Goal: Navigation & Orientation: Find specific page/section

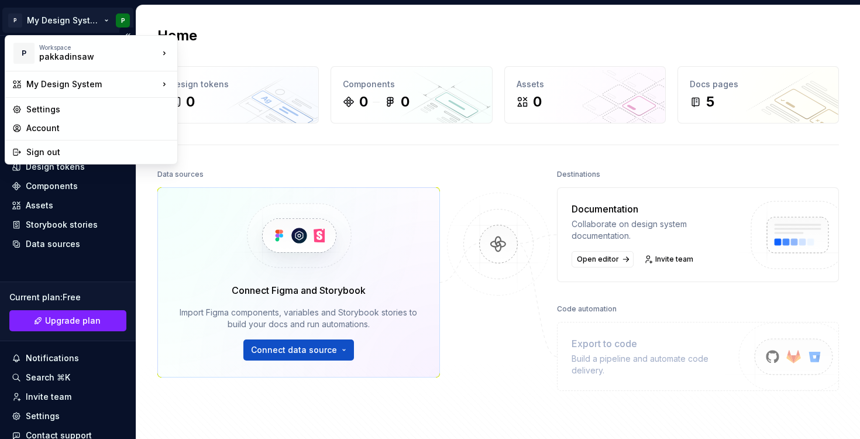
click at [75, 19] on html "P My Design System P Home Documentation Analytics Code automation Design system…" at bounding box center [430, 219] width 860 height 439
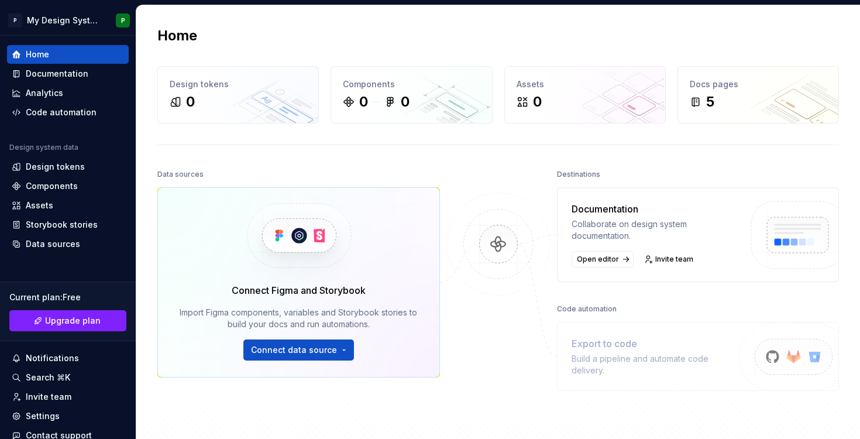
click at [209, 160] on html "P My Design System P Home Documentation Analytics Code automation Design system…" at bounding box center [430, 219] width 860 height 439
click at [102, 20] on html "P My Design System P Home Documentation Analytics Code automation Design system…" at bounding box center [430, 219] width 860 height 439
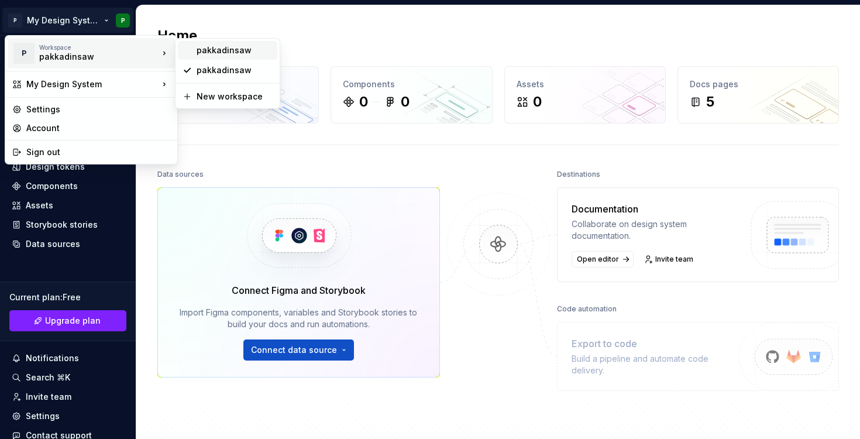
click at [211, 53] on div "pakkadinsaw" at bounding box center [235, 50] width 76 height 12
